Goal: Task Accomplishment & Management: Complete application form

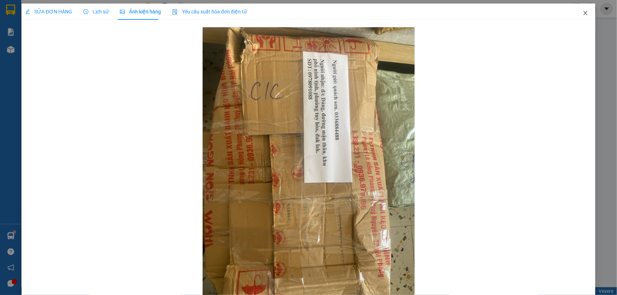
click at [579, 18] on span "Close" at bounding box center [586, 14] width 20 height 20
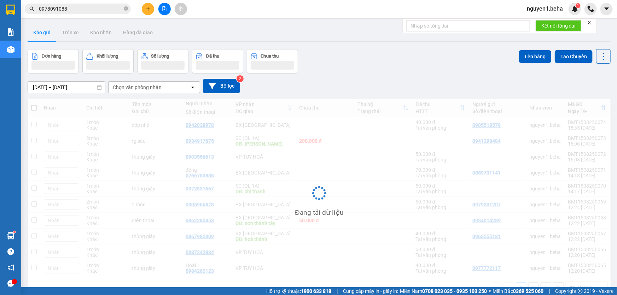
click at [70, 9] on input "0978091088" at bounding box center [80, 9] width 83 height 8
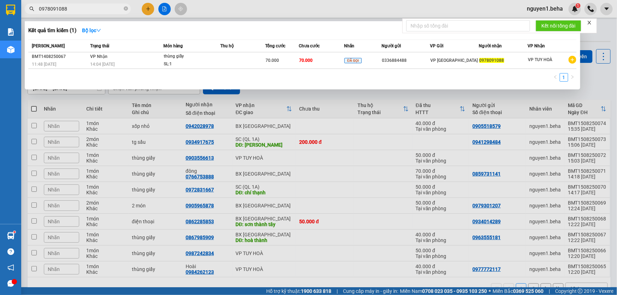
click at [70, 9] on input "0978091088" at bounding box center [80, 9] width 83 height 8
paste input "0978091088"
type input "097809108809780910880978091088"
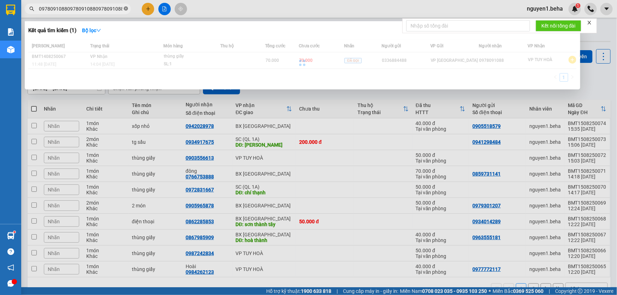
click at [124, 9] on icon "close-circle" at bounding box center [126, 8] width 4 height 4
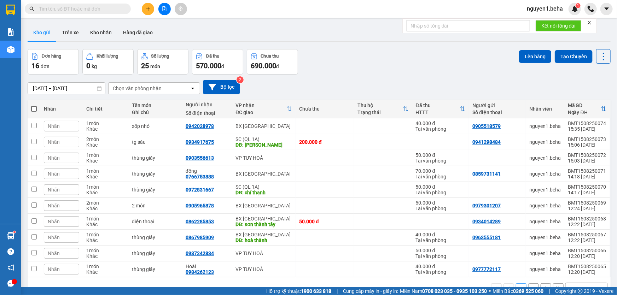
click at [69, 7] on input "text" at bounding box center [80, 9] width 83 height 8
paste input "0944459779"
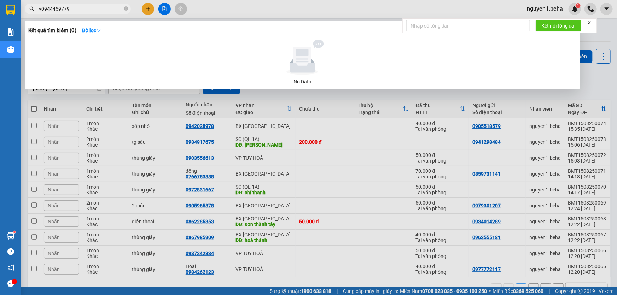
click at [40, 9] on input "v0944459779" at bounding box center [80, 9] width 83 height 8
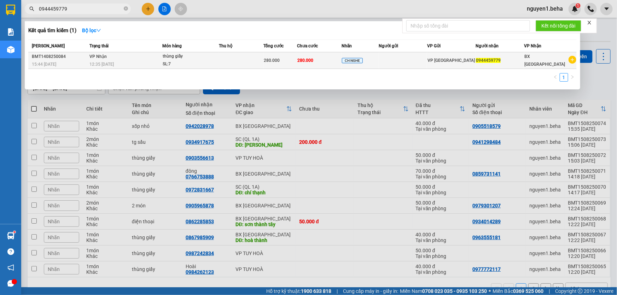
type input "0944459779"
click at [146, 61] on div "12:35 [DATE]" at bounding box center [125, 64] width 72 height 8
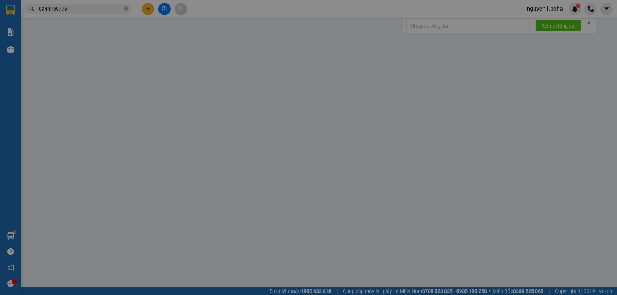
type input "0944459779"
type input "280.000"
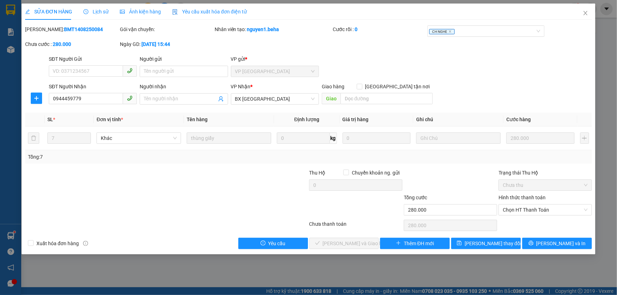
click at [138, 14] on span "Ảnh kiện hàng" at bounding box center [140, 12] width 41 height 6
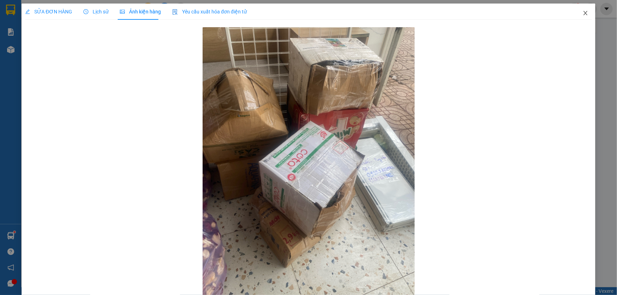
click at [577, 13] on span "Close" at bounding box center [586, 14] width 20 height 20
